Goal: Information Seeking & Learning: Learn about a topic

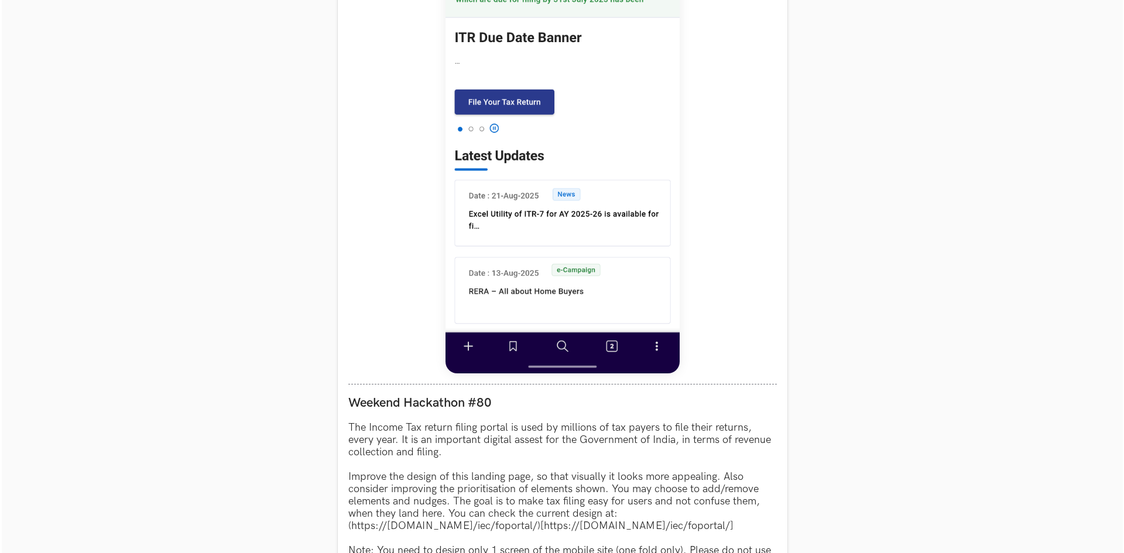
scroll to position [995, 0]
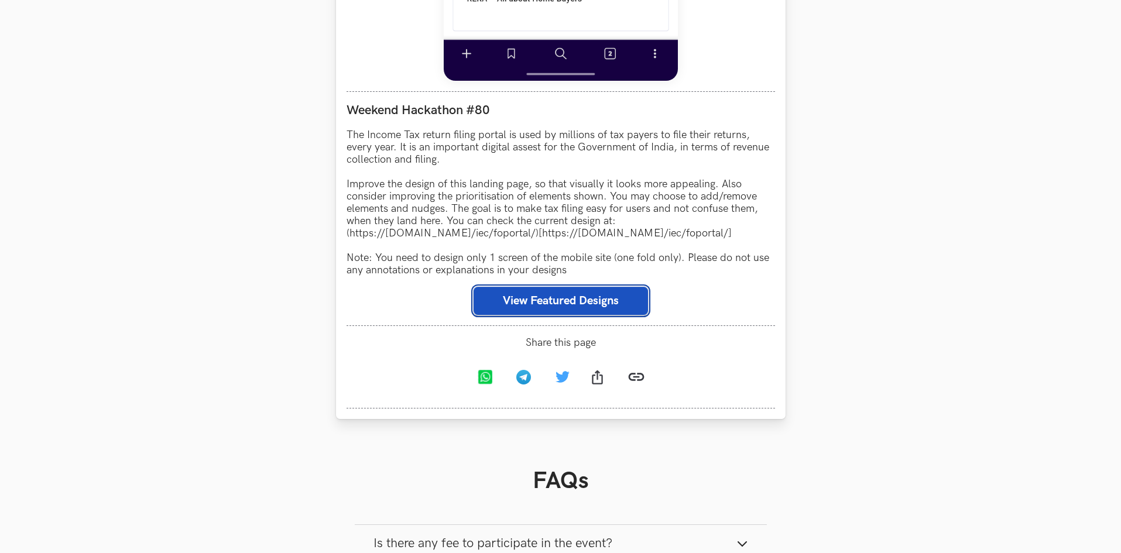
click at [545, 302] on button "View Featured Designs" at bounding box center [561, 301] width 174 height 28
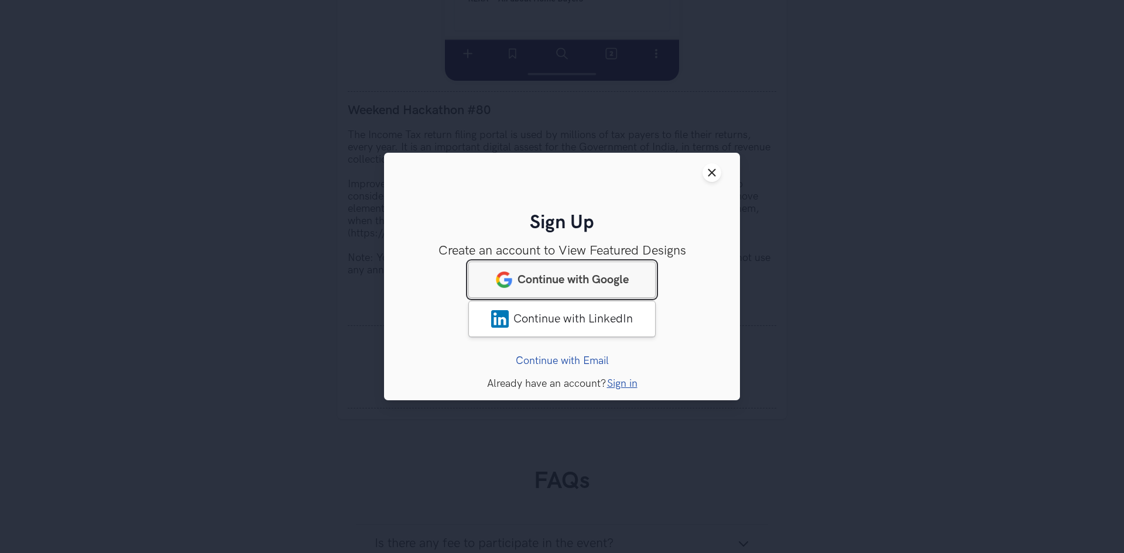
click at [582, 277] on span "Continue with Google" at bounding box center [573, 280] width 111 height 14
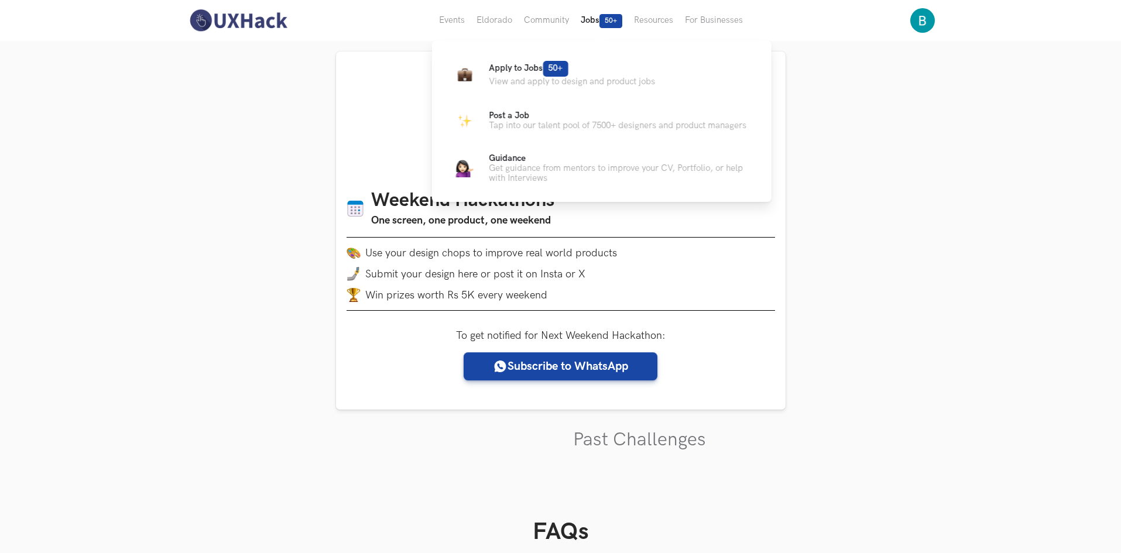
click at [588, 22] on button "Jobs 50+" at bounding box center [601, 20] width 53 height 41
click at [595, 18] on button "Jobs 50+" at bounding box center [601, 20] width 53 height 41
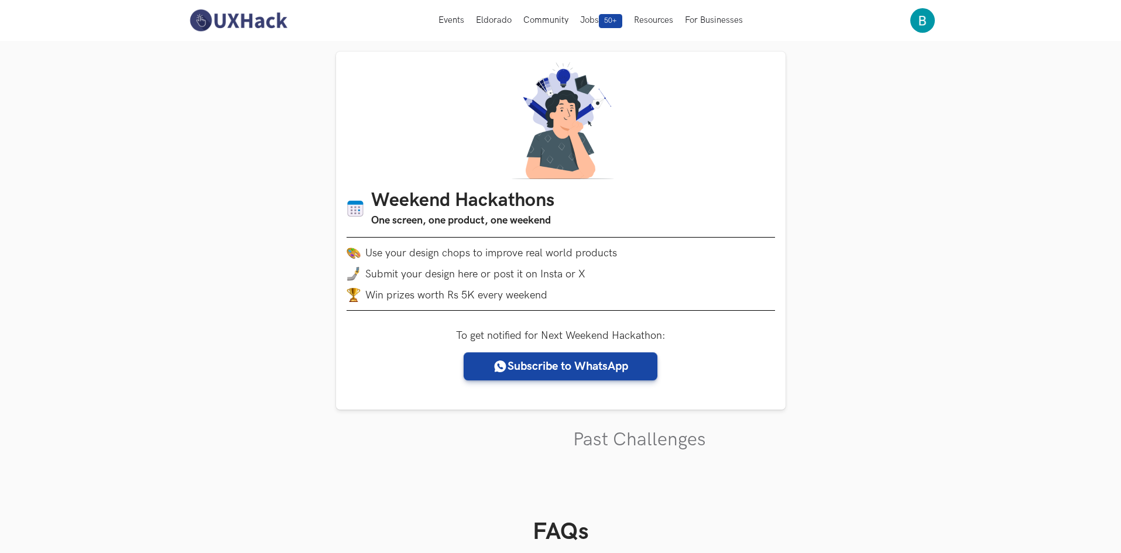
click at [225, 18] on img at bounding box center [238, 20] width 104 height 25
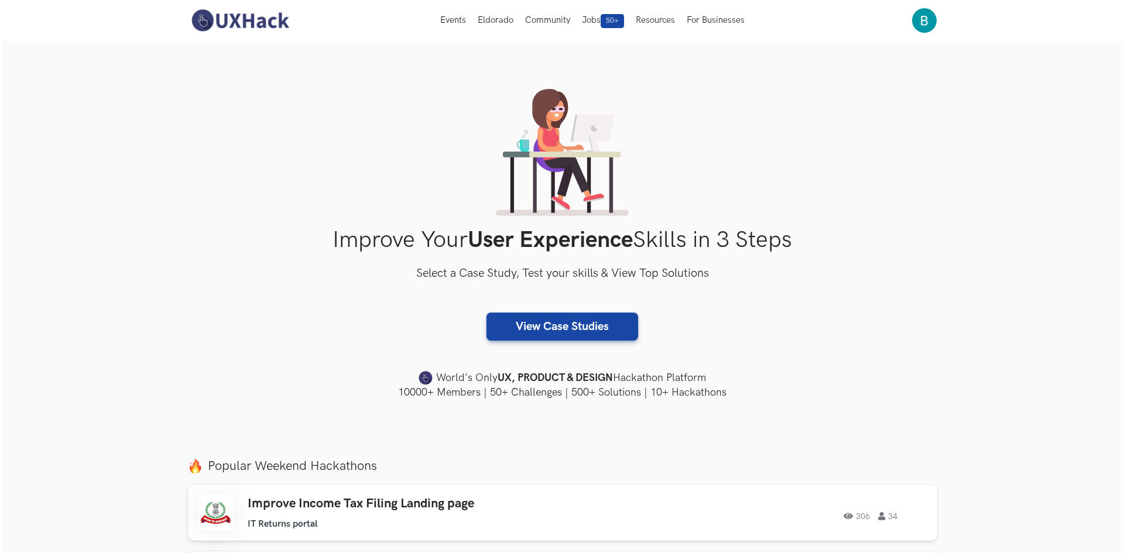
scroll to position [117, 0]
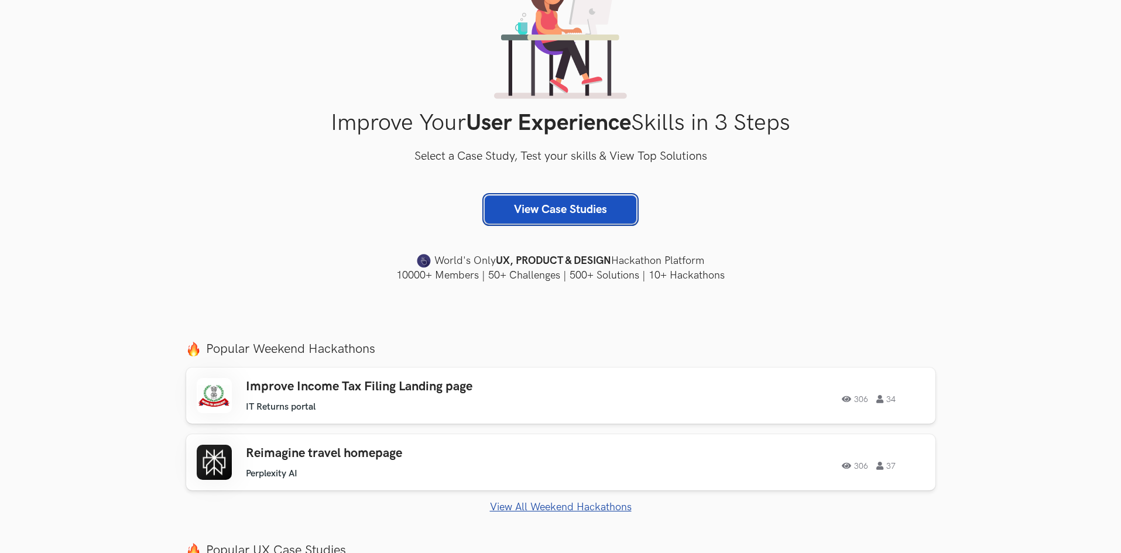
click at [577, 211] on link "View Case Studies" at bounding box center [561, 210] width 152 height 28
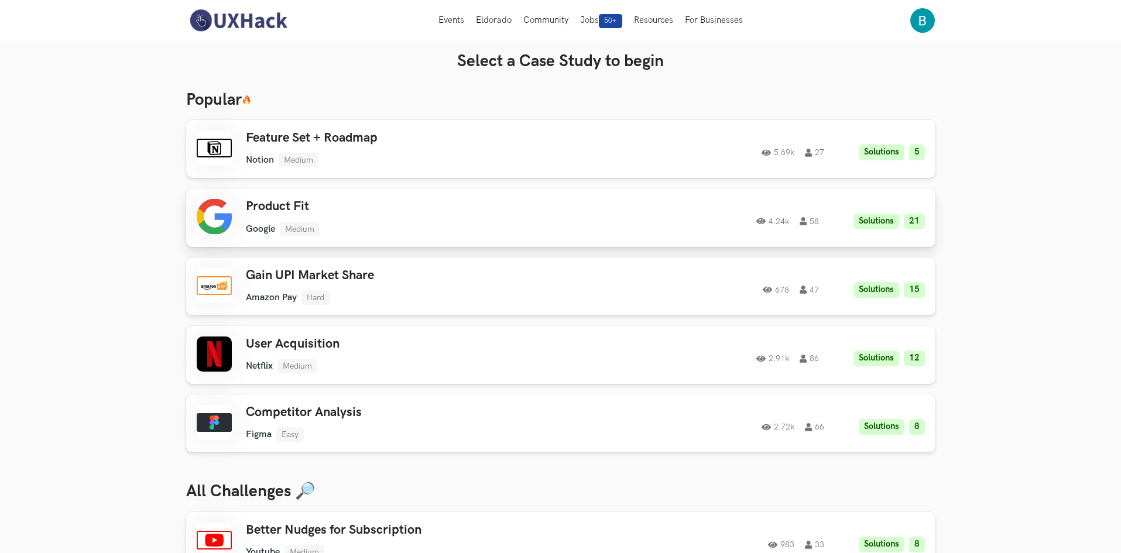
click at [352, 213] on h3 "Product Fit" at bounding box center [412, 206] width 333 height 15
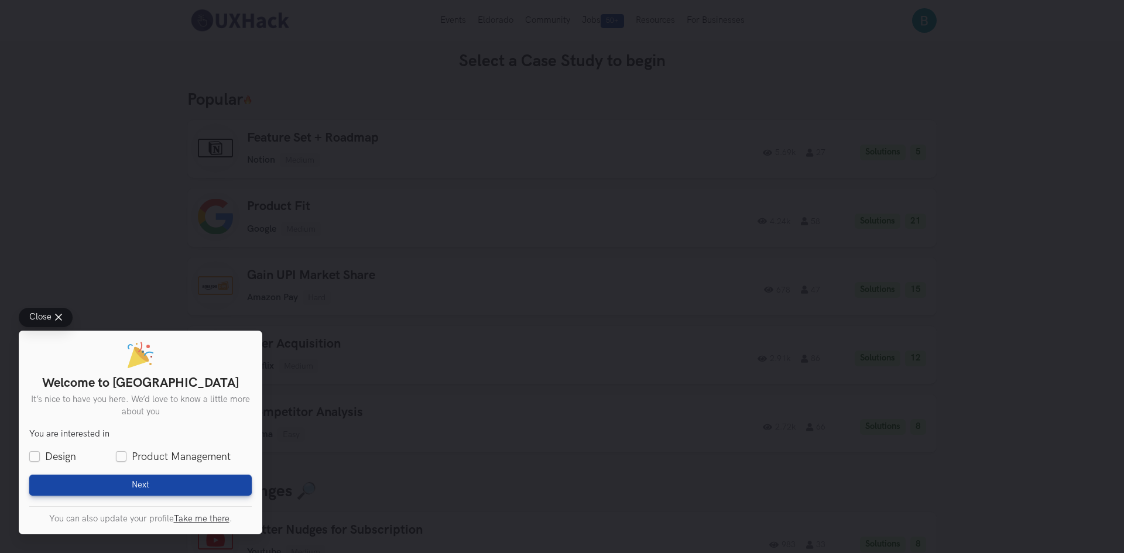
click at [35, 314] on span "Close" at bounding box center [40, 317] width 22 height 9
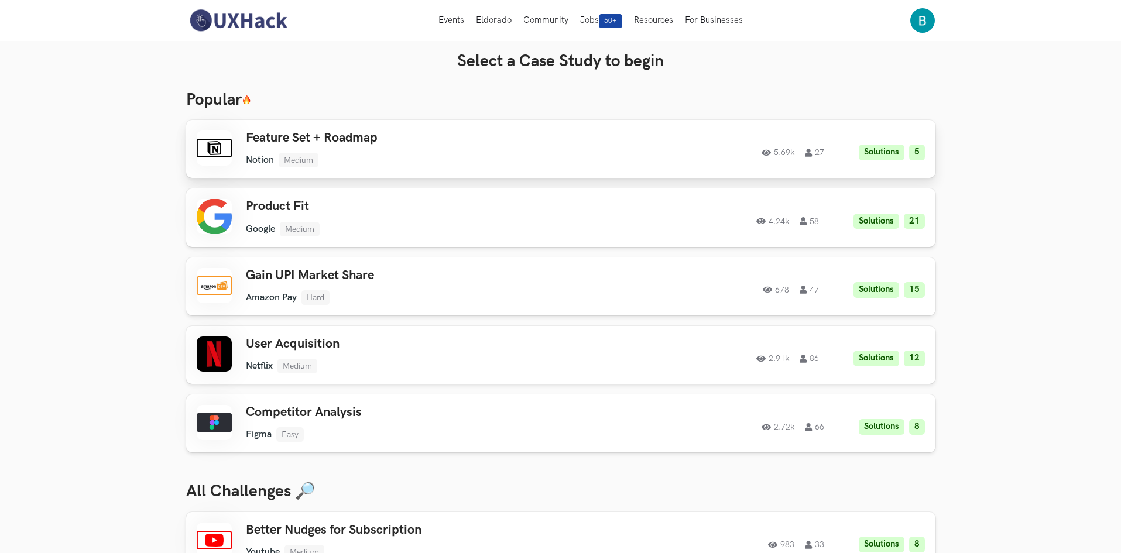
click at [872, 155] on li "Solutions" at bounding box center [882, 153] width 46 height 16
click at [356, 420] on h3 "Competitor Analysis" at bounding box center [412, 412] width 333 height 15
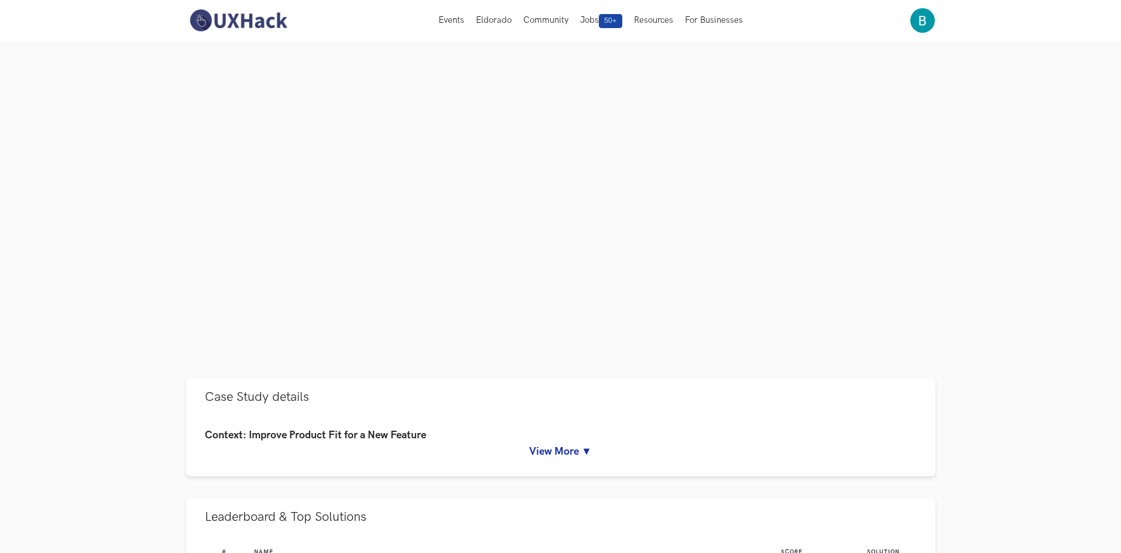
scroll to position [176, 0]
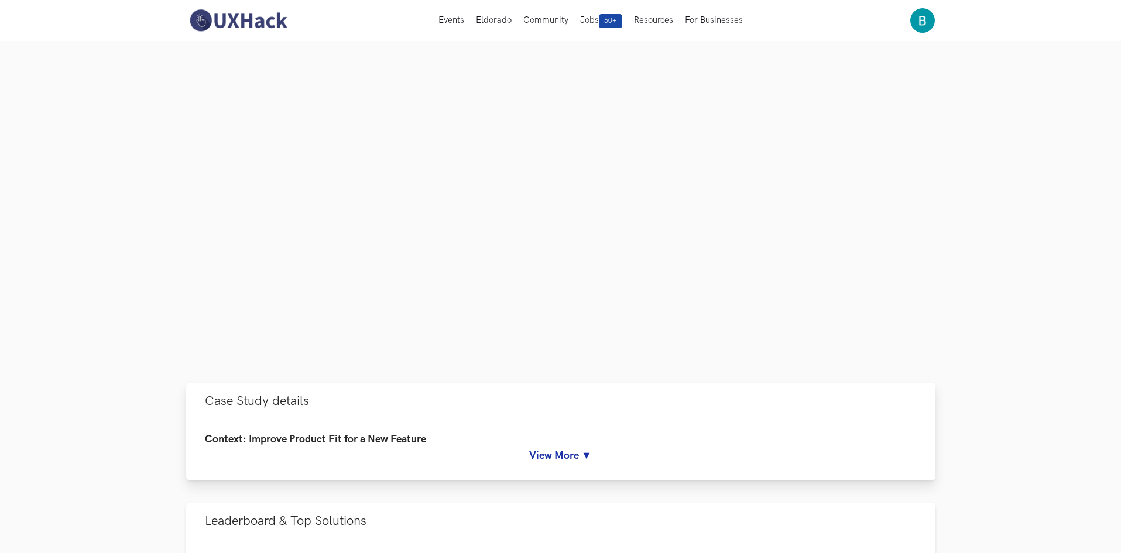
click at [559, 460] on link "View More ▼" at bounding box center [561, 456] width 712 height 12
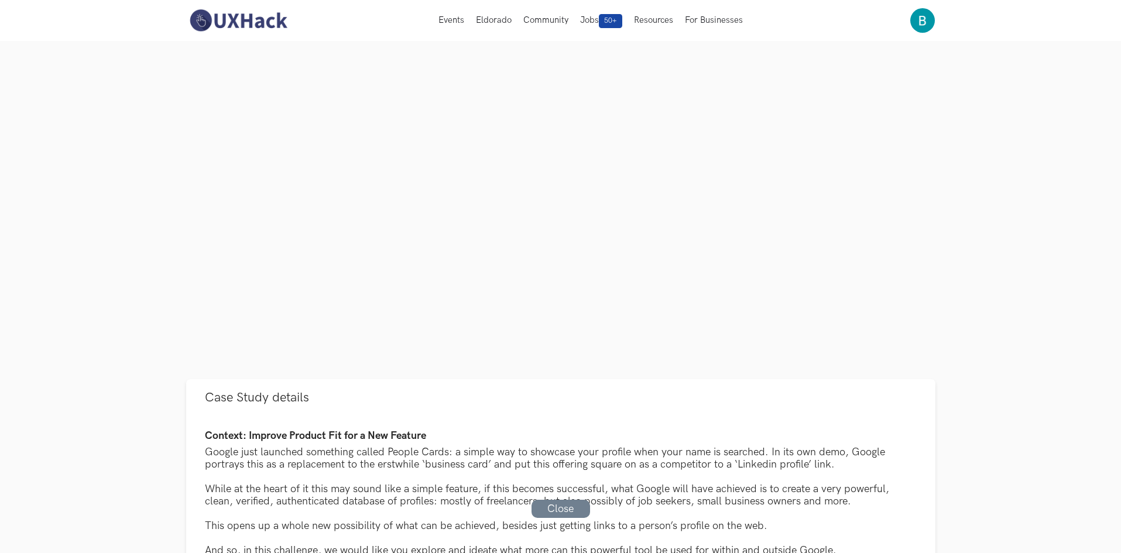
scroll to position [0, 0]
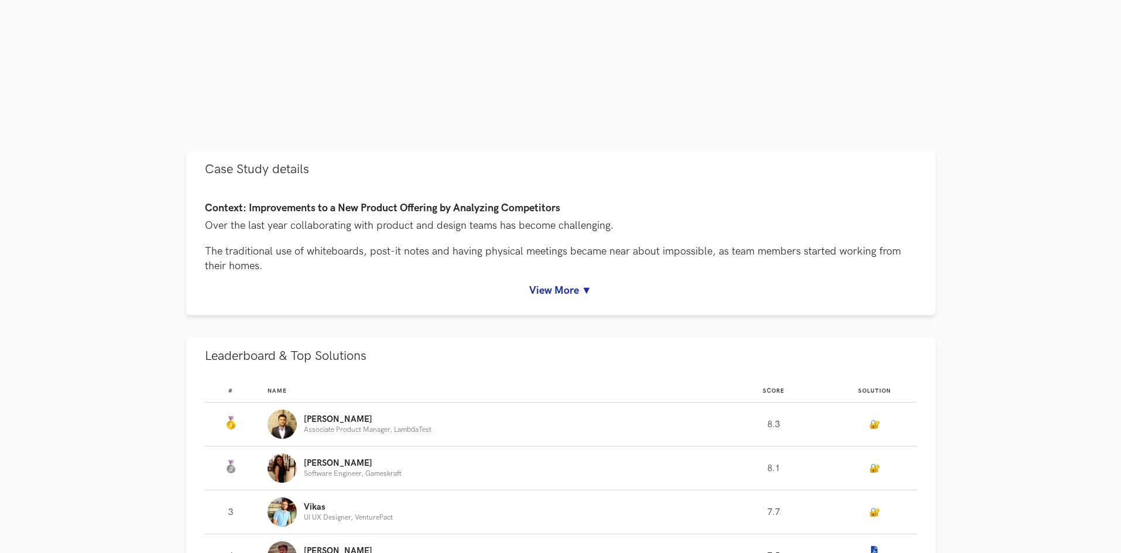
scroll to position [468, 0]
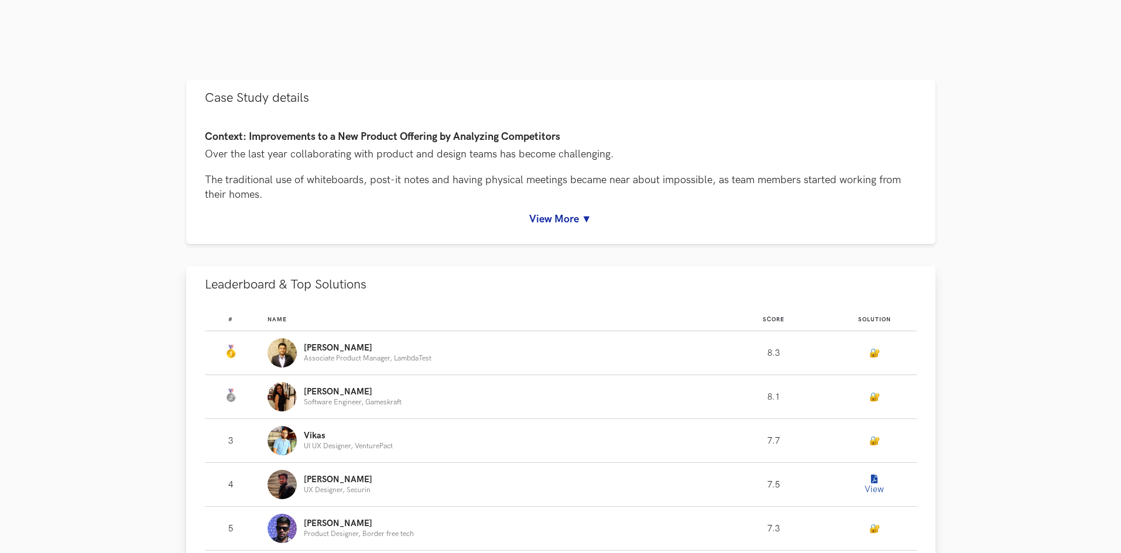
click at [874, 484] on button "View" at bounding box center [874, 484] width 23 height 23
click at [307, 509] on link "https://www.notion.so/UXH-WC37_Figjam-602718188d794f8bae514c2c78e89ba8" at bounding box center [260, 512] width 91 height 10
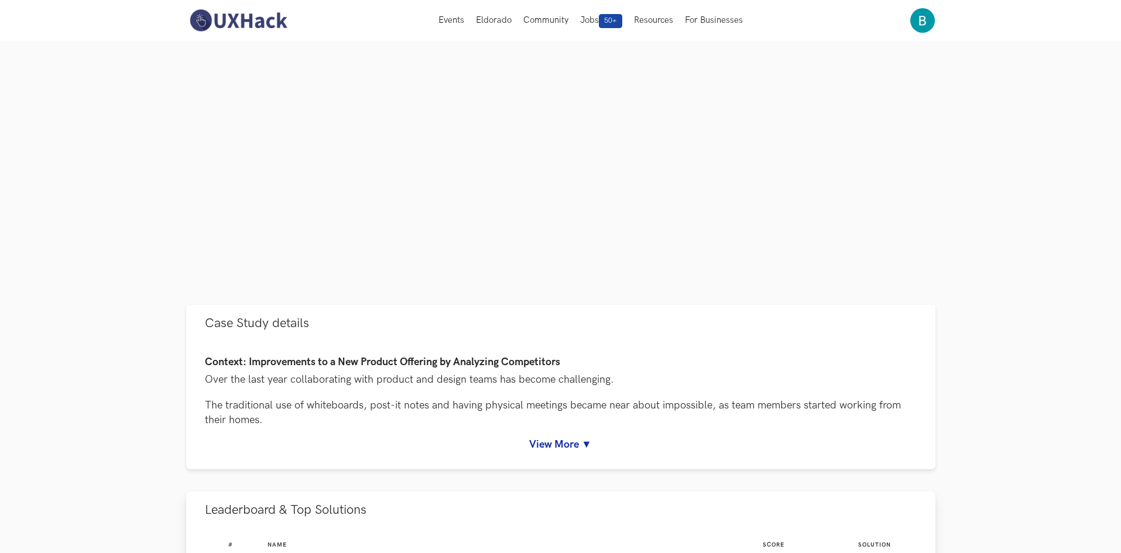
scroll to position [0, 0]
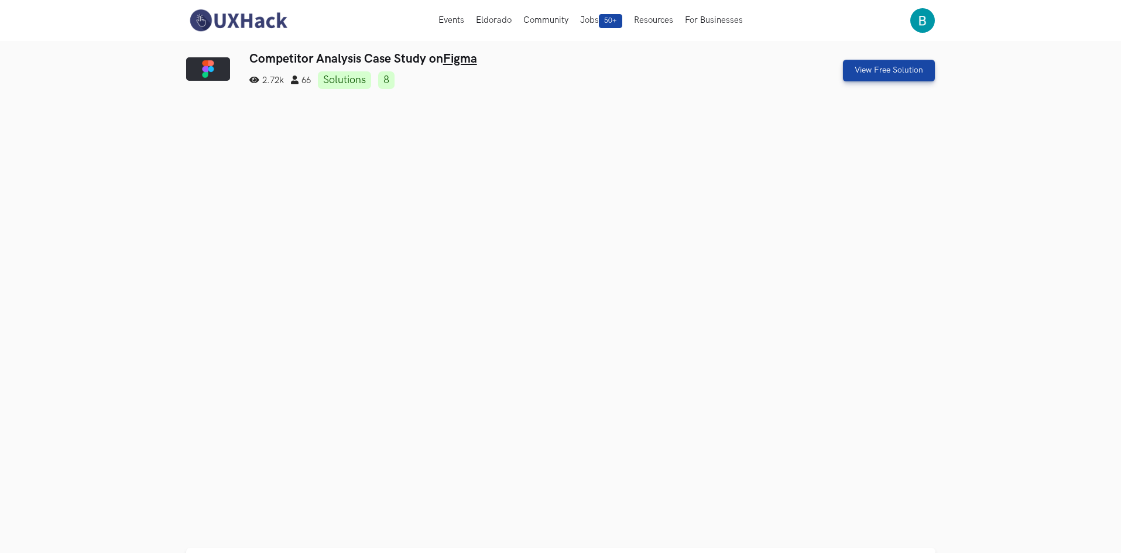
click at [220, 22] on img at bounding box center [238, 20] width 104 height 25
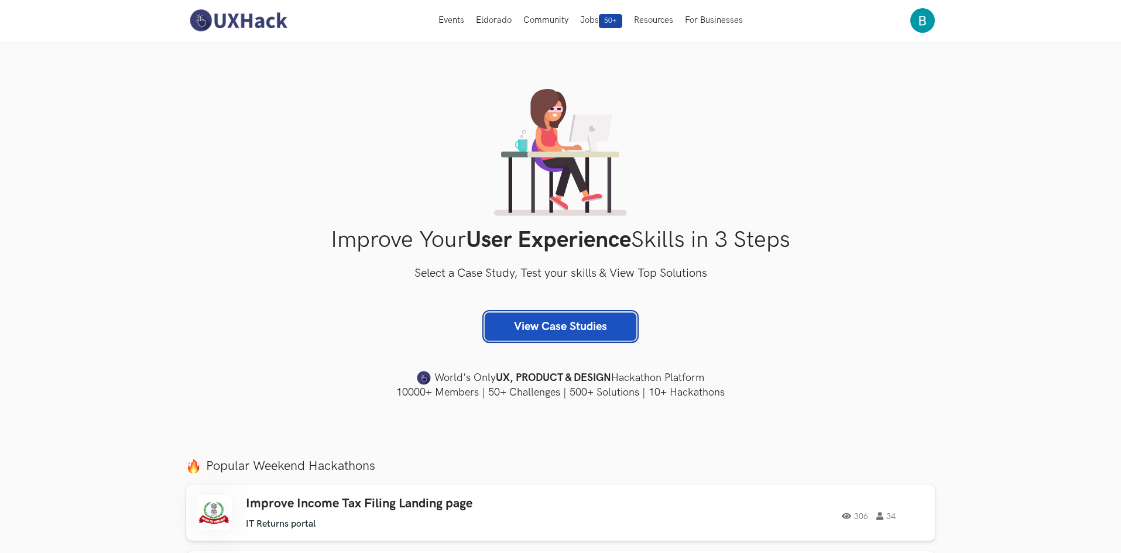
click at [541, 326] on link "View Case Studies" at bounding box center [561, 327] width 152 height 28
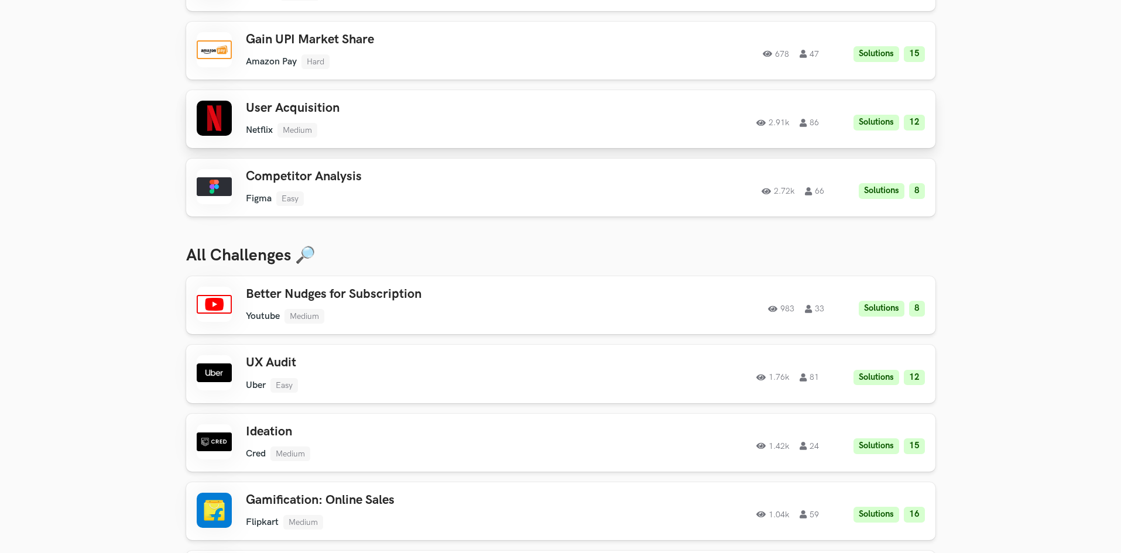
scroll to position [293, 0]
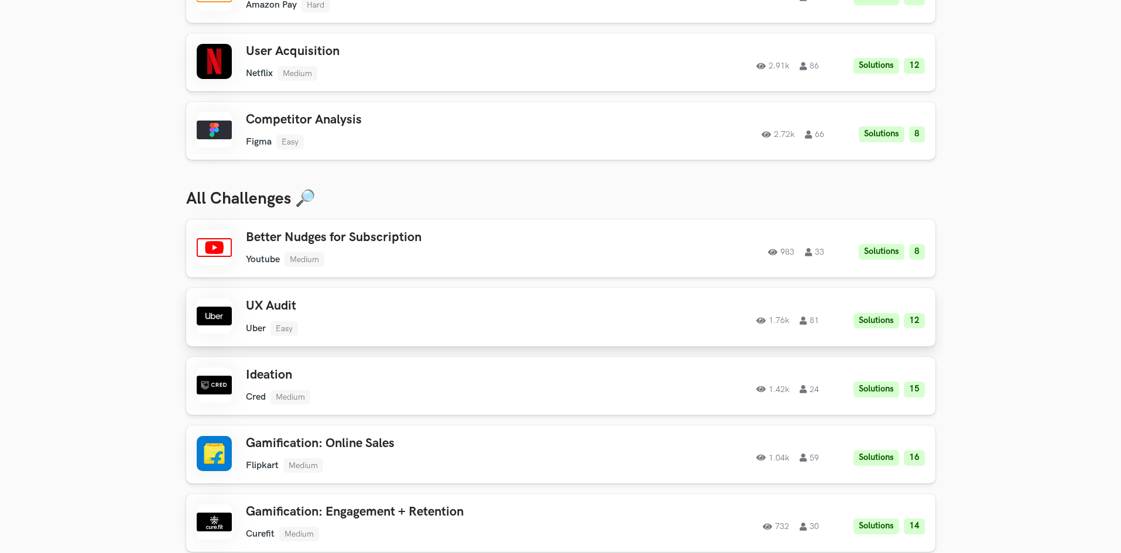
click at [320, 319] on div "UX Audit Uber Easy Uber Easy Solutions 12 1.76k 81" at bounding box center [412, 317] width 333 height 37
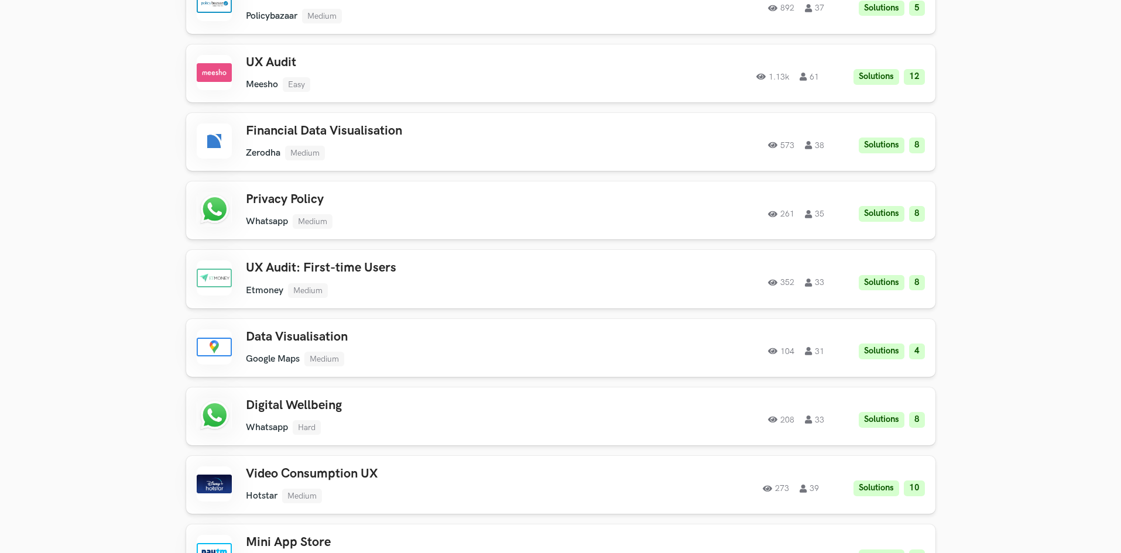
scroll to position [1522, 0]
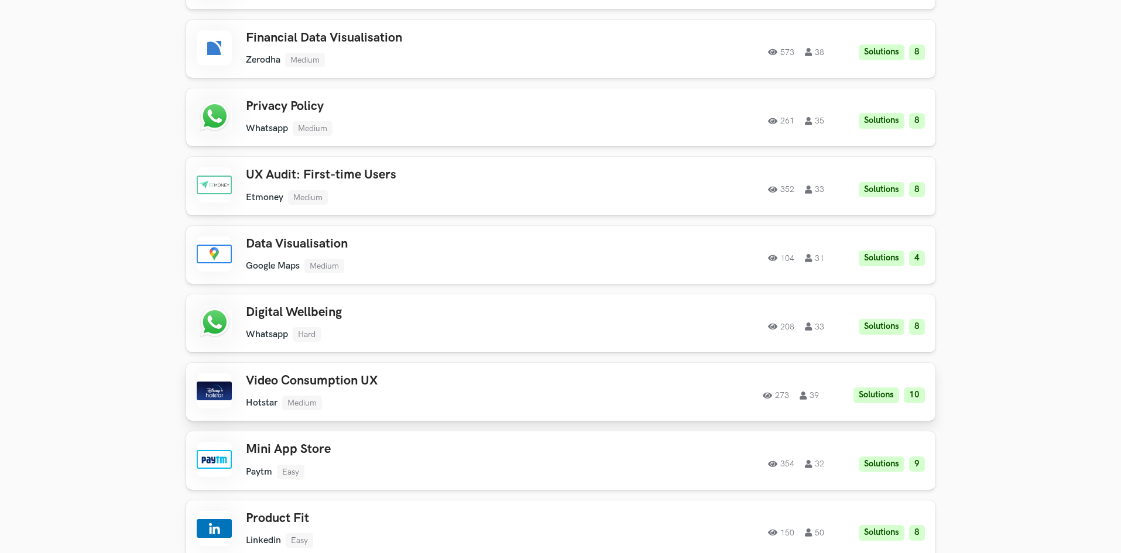
click at [362, 378] on h3 "Video Consumption UX" at bounding box center [412, 381] width 333 height 15
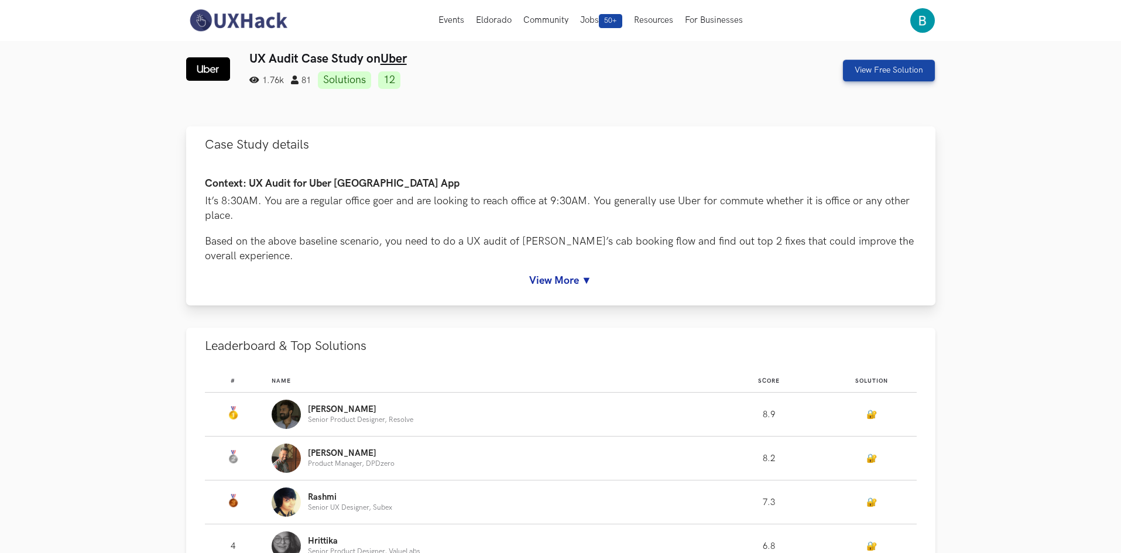
click at [549, 281] on link "View More ▼" at bounding box center [561, 281] width 712 height 12
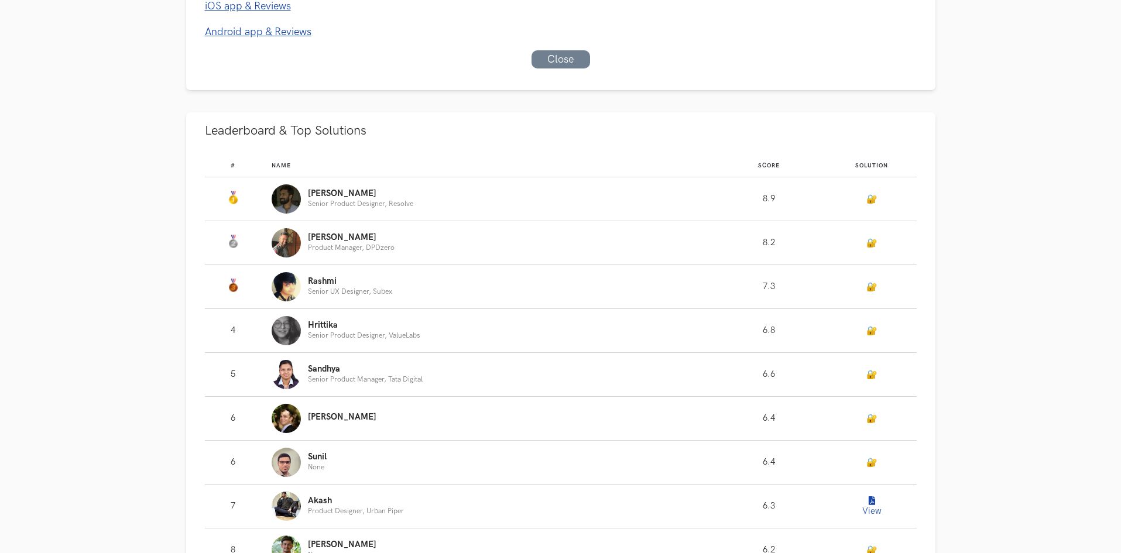
scroll to position [820, 0]
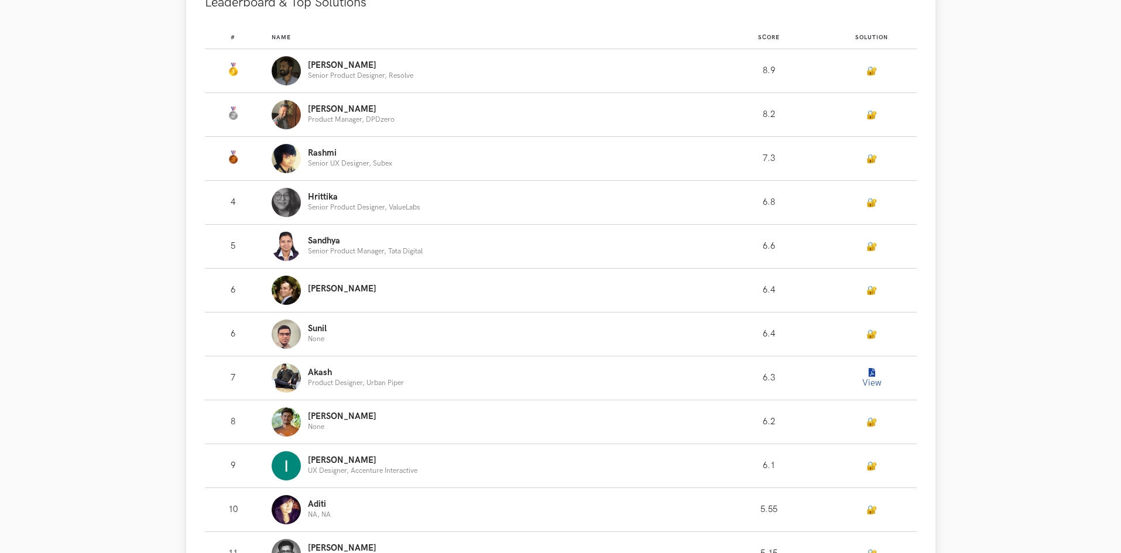
click at [872, 379] on button "View" at bounding box center [871, 378] width 23 height 23
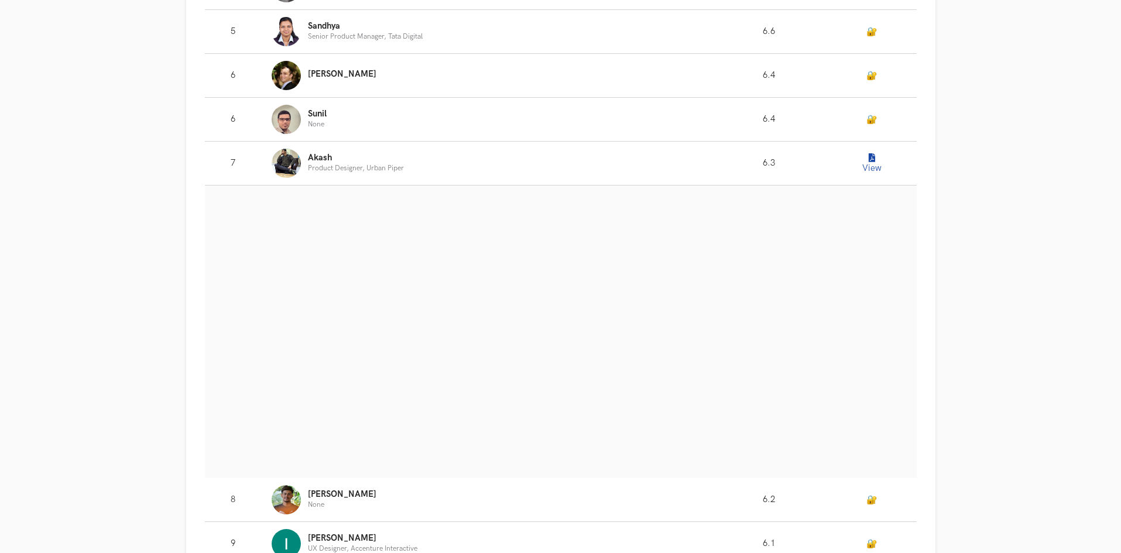
scroll to position [1054, 0]
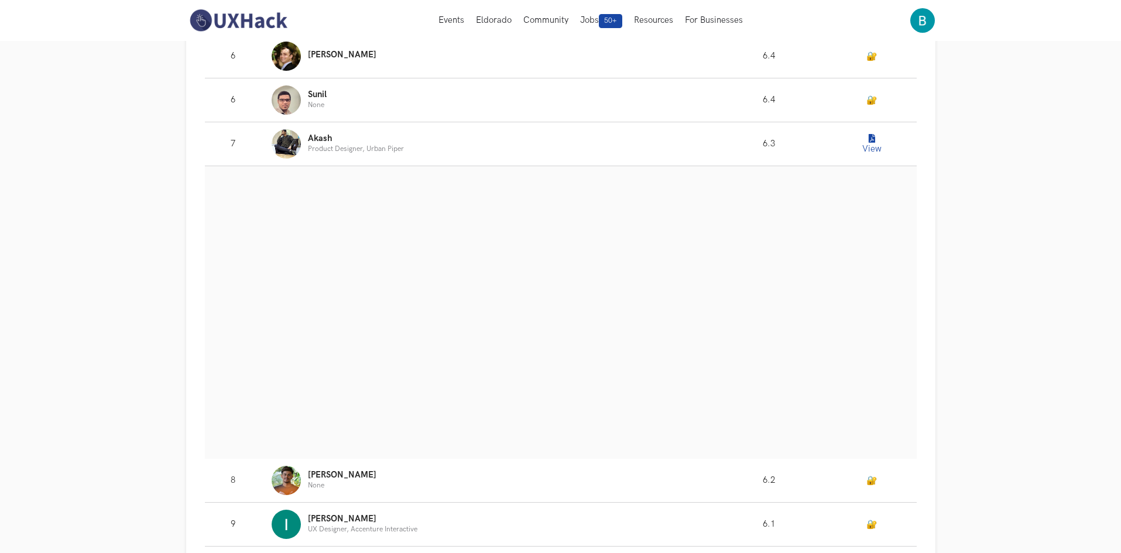
click at [54, 399] on section "UX Audit Case Study on Uber 1.76k 81 Solutions 12 View Free Solution Case Study…" at bounding box center [560, 529] width 1121 height 3085
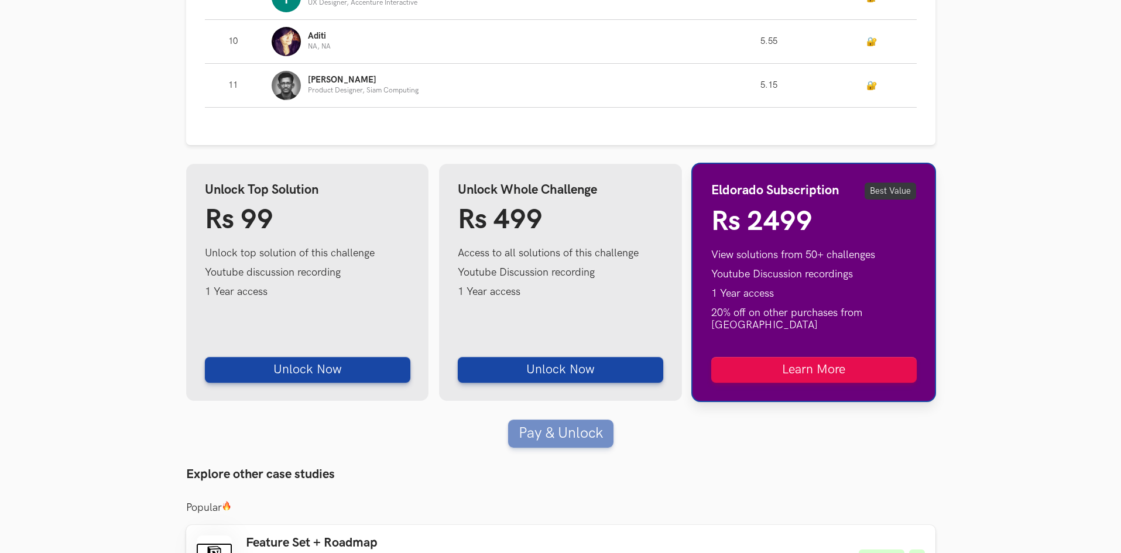
scroll to position [1932, 0]
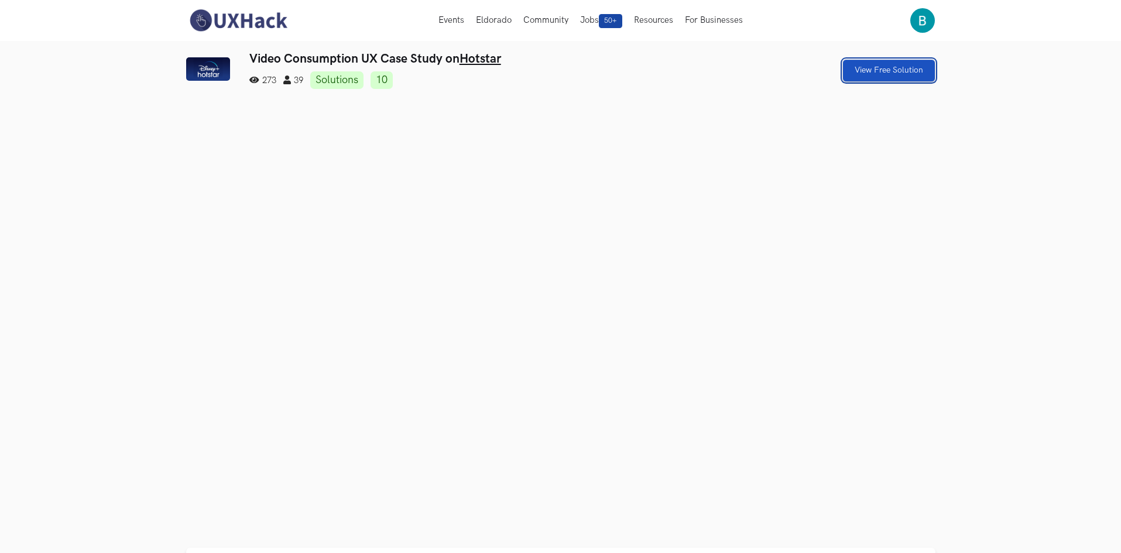
click at [903, 66] on link "View Free Solution" at bounding box center [889, 71] width 92 height 22
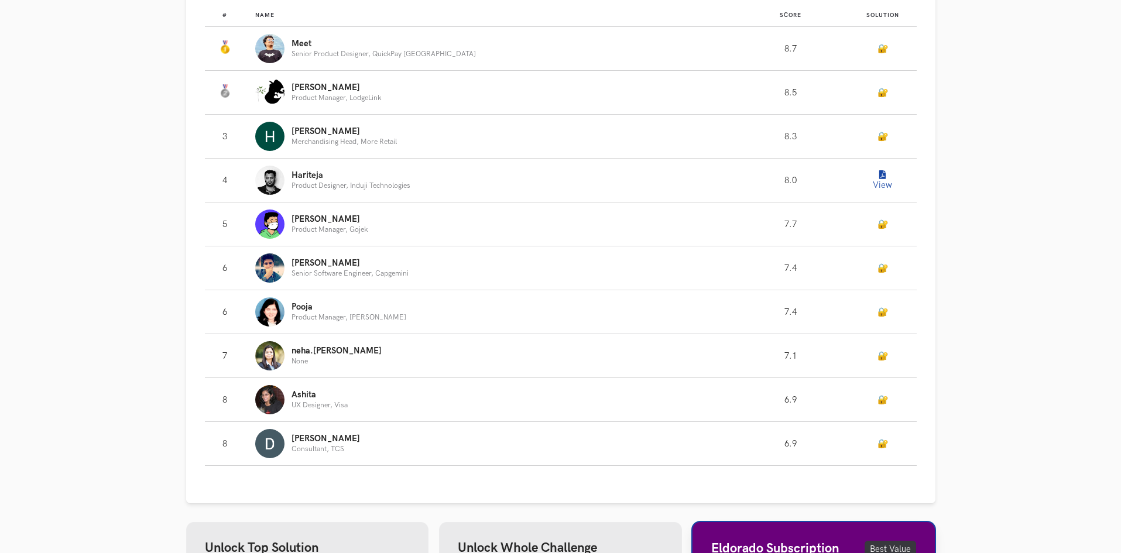
scroll to position [775, 0]
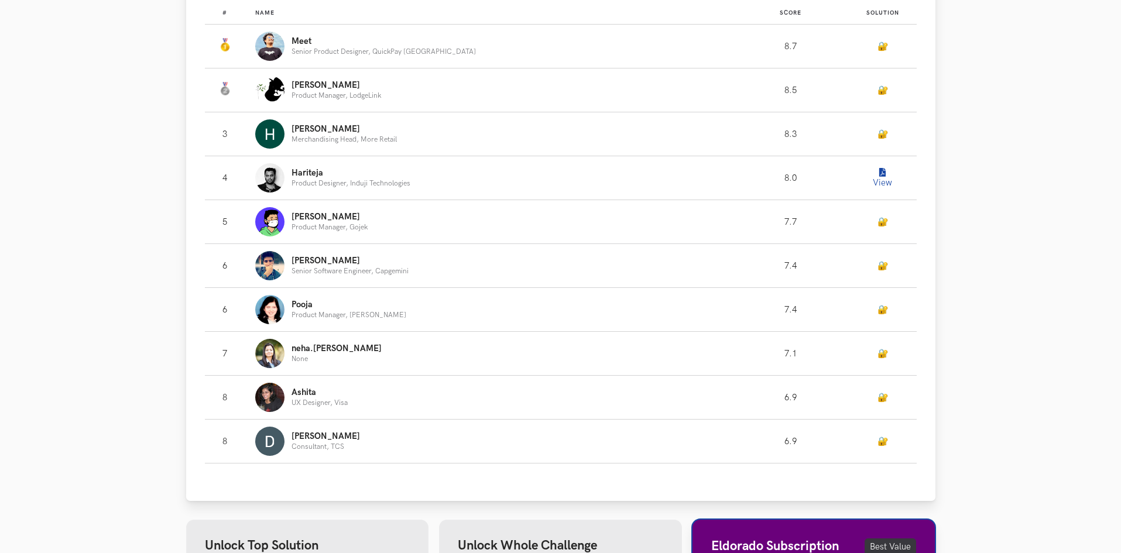
click at [872, 177] on button "View" at bounding box center [882, 177] width 23 height 23
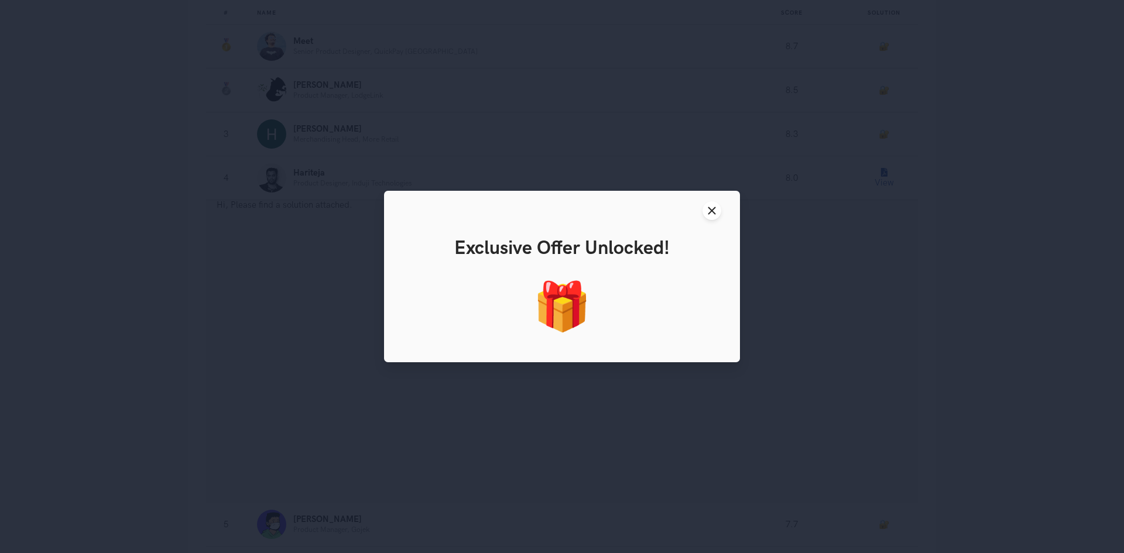
click at [602, 469] on div "Close modal window Exclusive Offer Unlocked! 🎁 You've earned a special 25% disc…" at bounding box center [562, 276] width 1124 height 553
